Goal: Find specific page/section

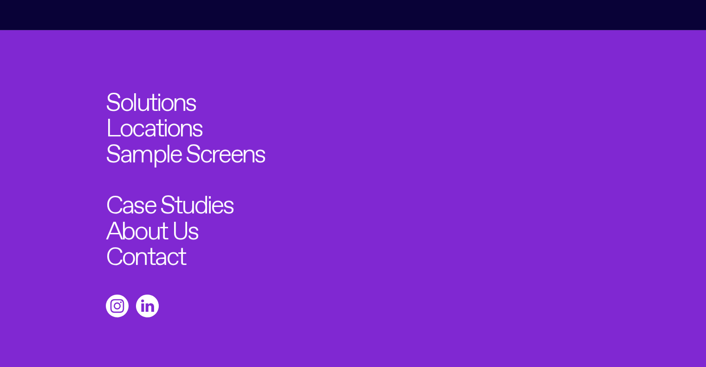
scroll to position [3120, 0]
click at [163, 238] on link "Contact" at bounding box center [149, 252] width 87 height 28
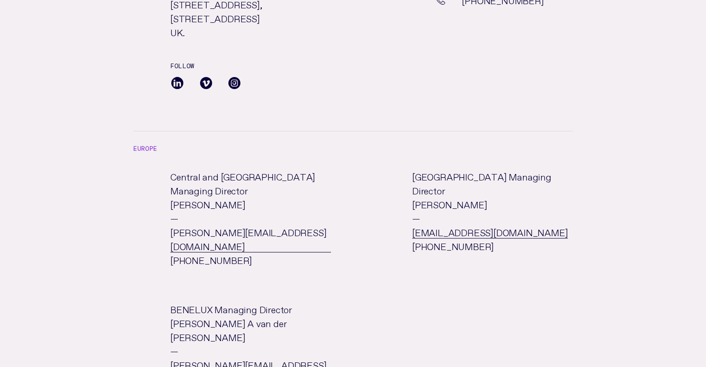
scroll to position [3120, 0]
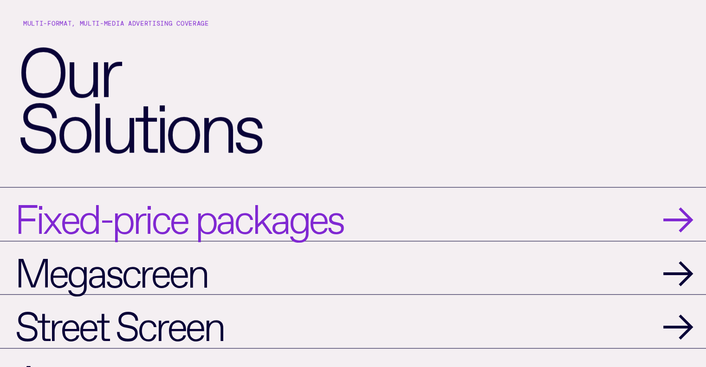
scroll to position [752, 0]
click at [675, 219] on span "→" at bounding box center [677, 214] width 29 height 39
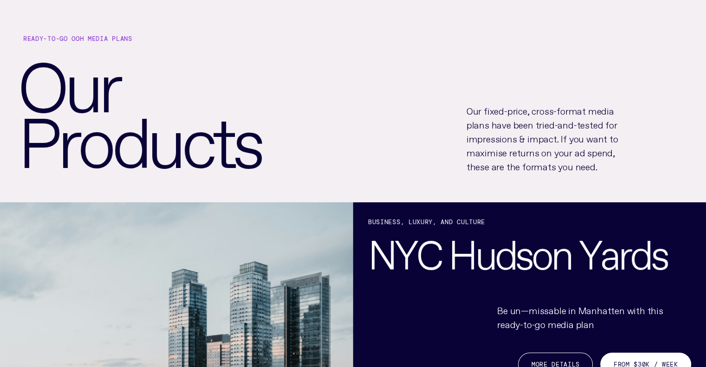
scroll to position [44, 0]
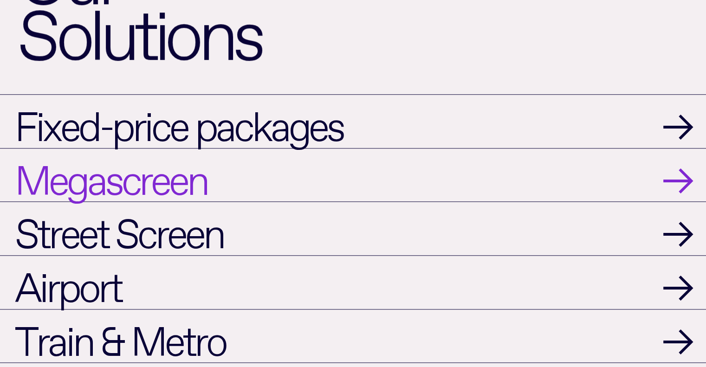
scroll to position [845, 0]
drag, startPoint x: 664, startPoint y: 177, endPoint x: 629, endPoint y: 170, distance: 35.5
click at [664, 177] on span "→" at bounding box center [677, 175] width 29 height 39
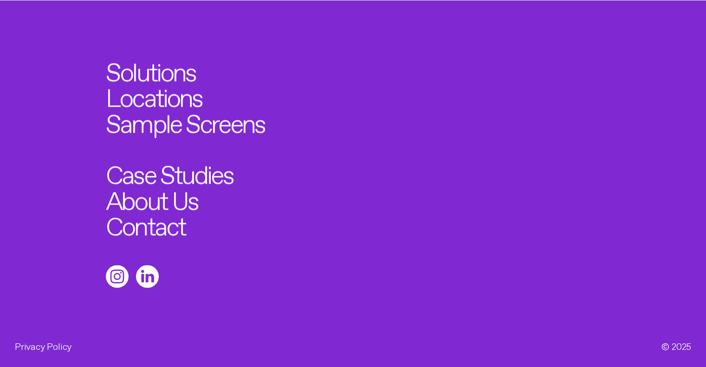
scroll to position [1170, 0]
